Goal: Find specific page/section

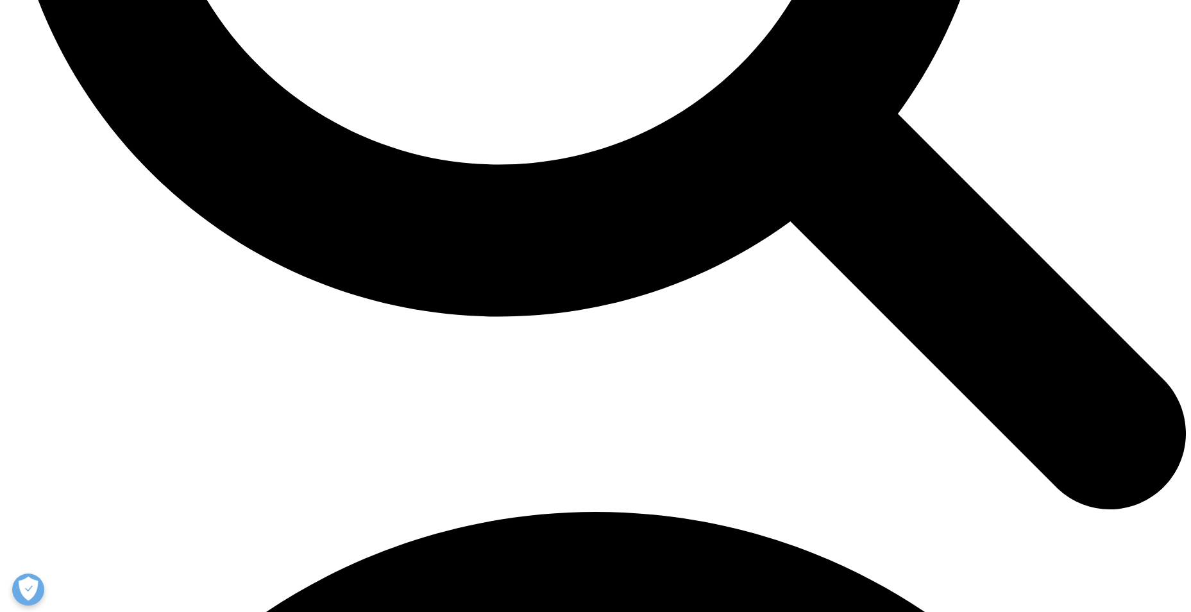
scroll to position [2059, 0]
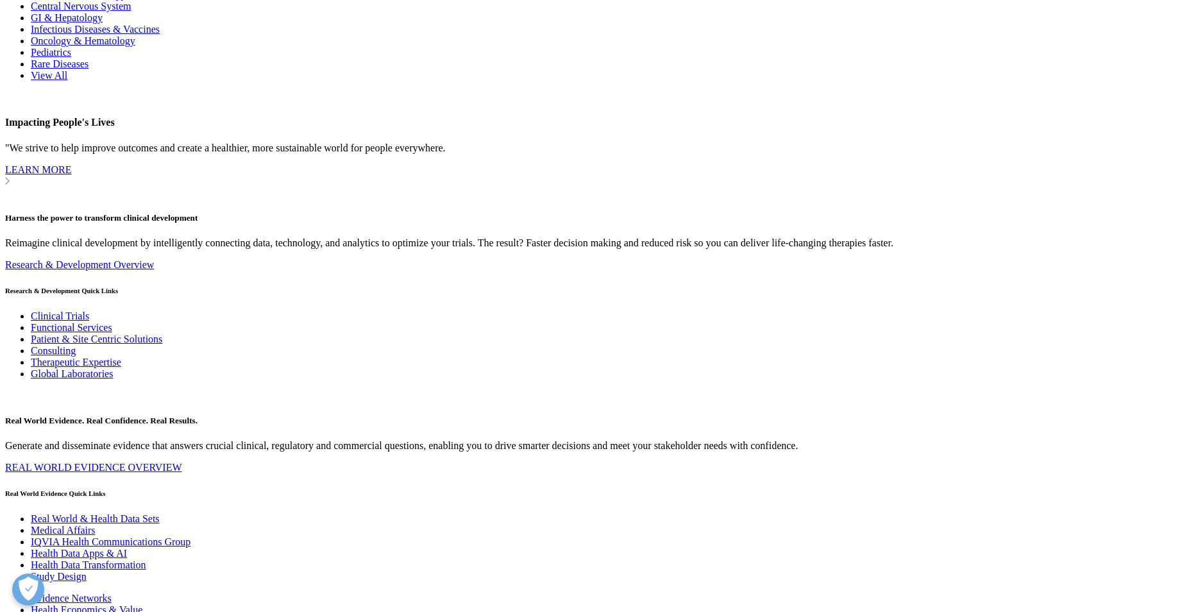
scroll to position [5964, 0]
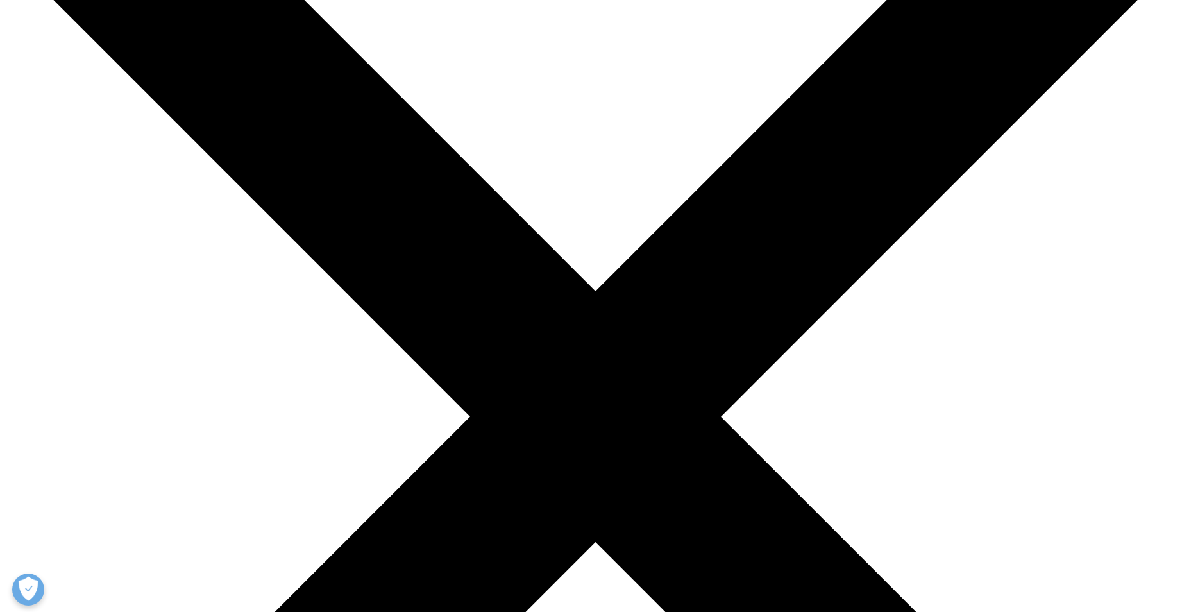
scroll to position [257, 0]
